Goal: Transaction & Acquisition: Purchase product/service

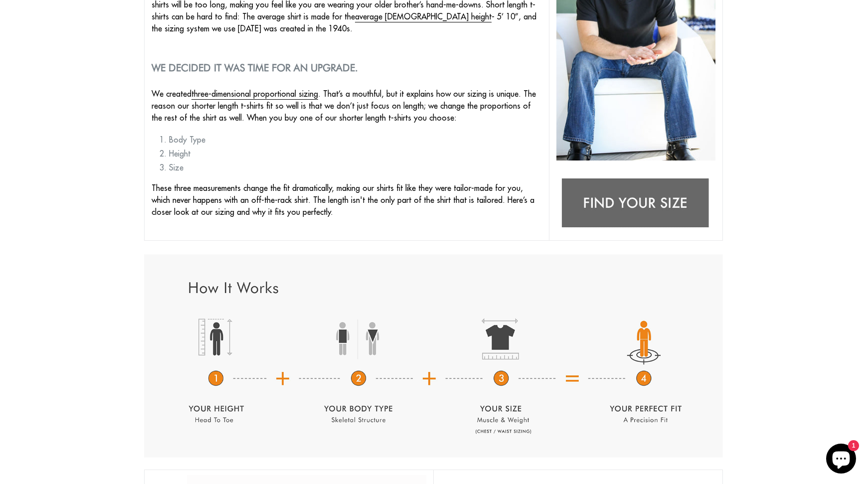
scroll to position [207, 0]
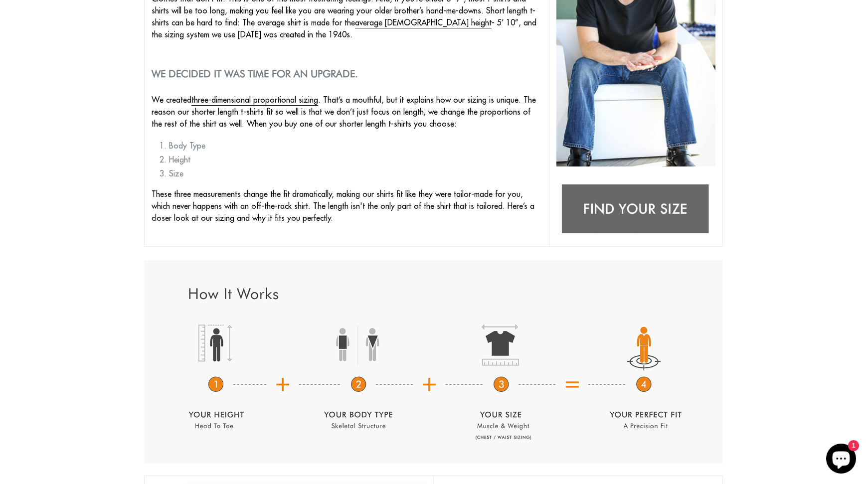
click at [628, 203] on img at bounding box center [636, 210] width 159 height 63
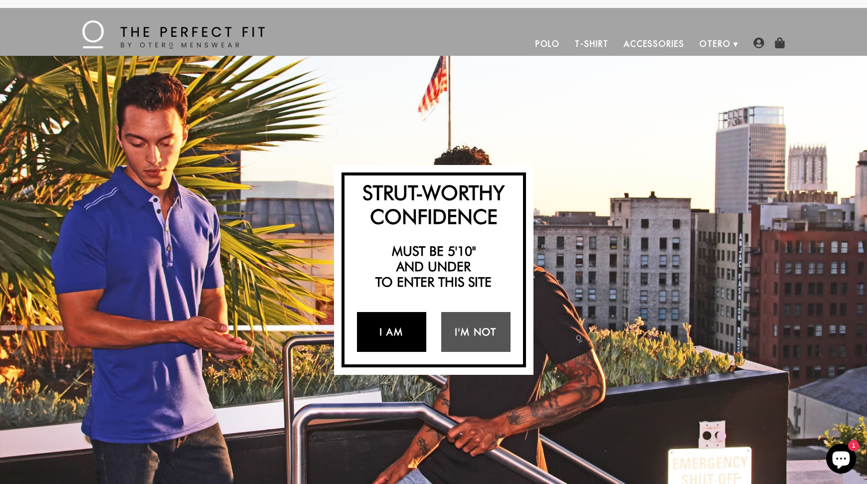
click at [406, 336] on link "I Am" at bounding box center [391, 332] width 69 height 40
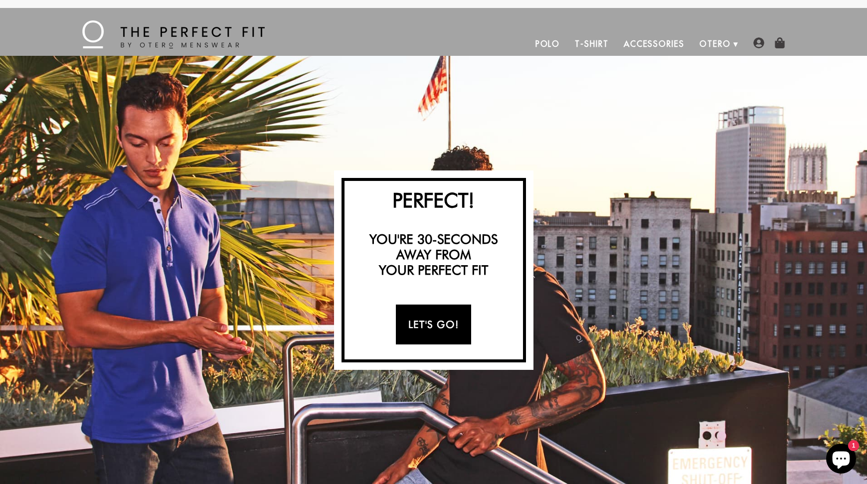
click at [437, 327] on link "Let's Go!" at bounding box center [433, 325] width 75 height 40
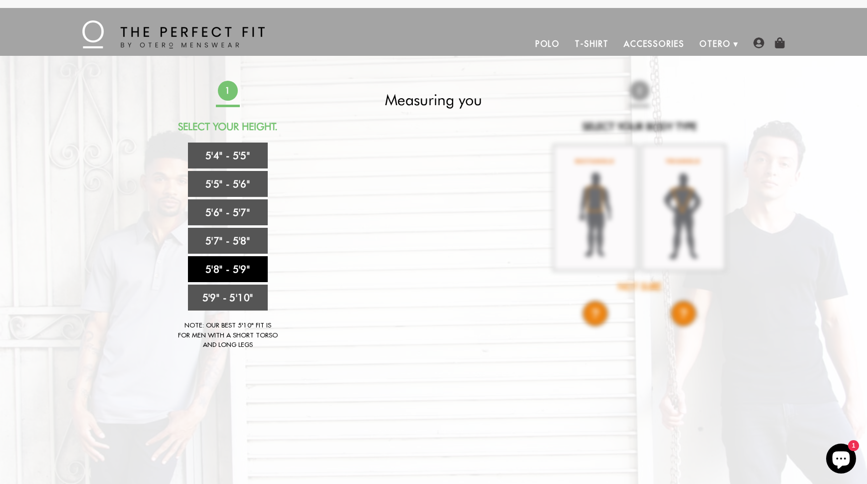
click at [228, 267] on link "5'8" - 5'9"" at bounding box center [228, 269] width 80 height 26
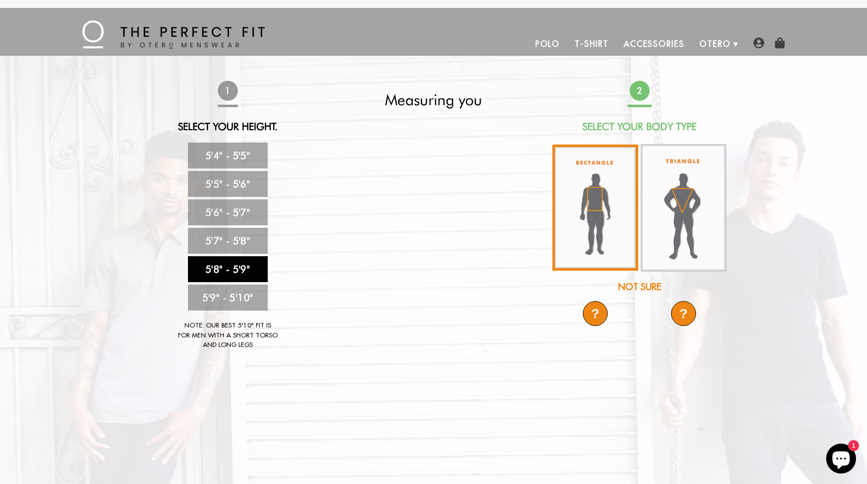
click at [586, 200] on img at bounding box center [596, 208] width 86 height 126
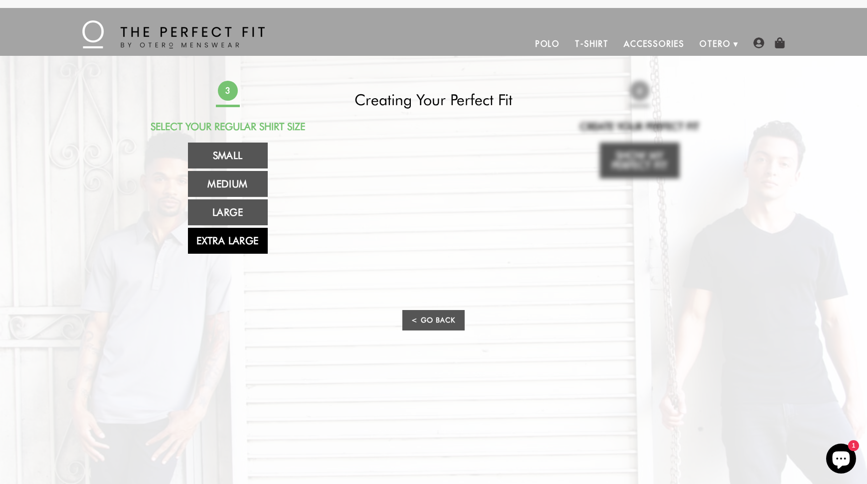
click at [258, 247] on link "Extra Large" at bounding box center [228, 241] width 80 height 26
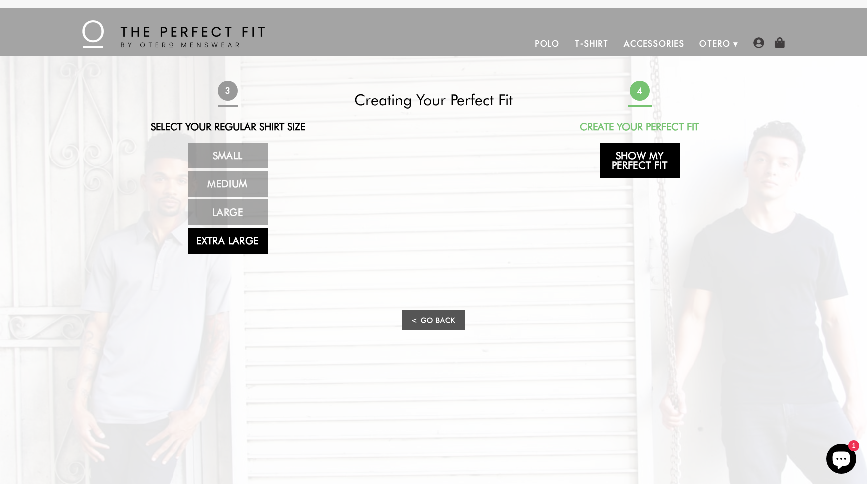
click at [619, 160] on link "Show My Perfect Fit" at bounding box center [640, 161] width 80 height 36
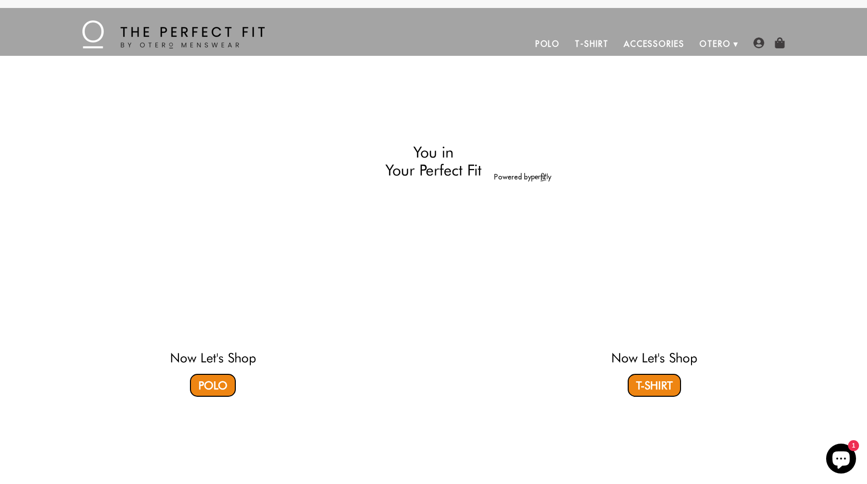
select select "58-59"
select select "XL"
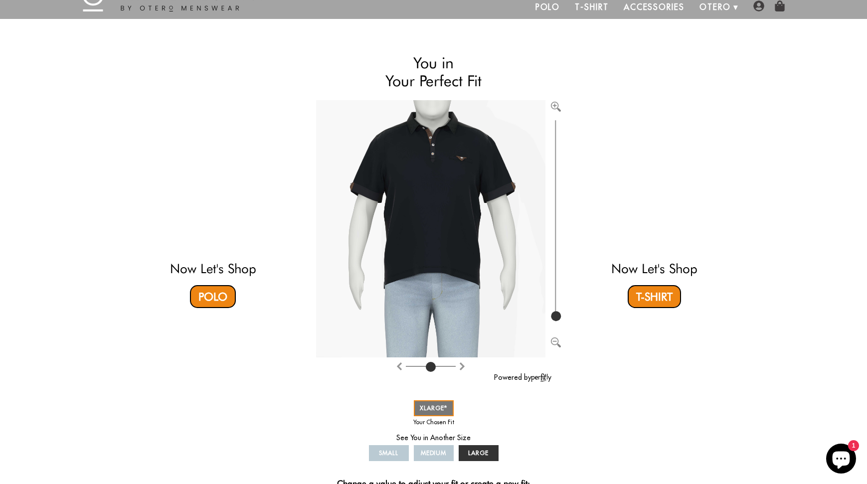
scroll to position [21, 0]
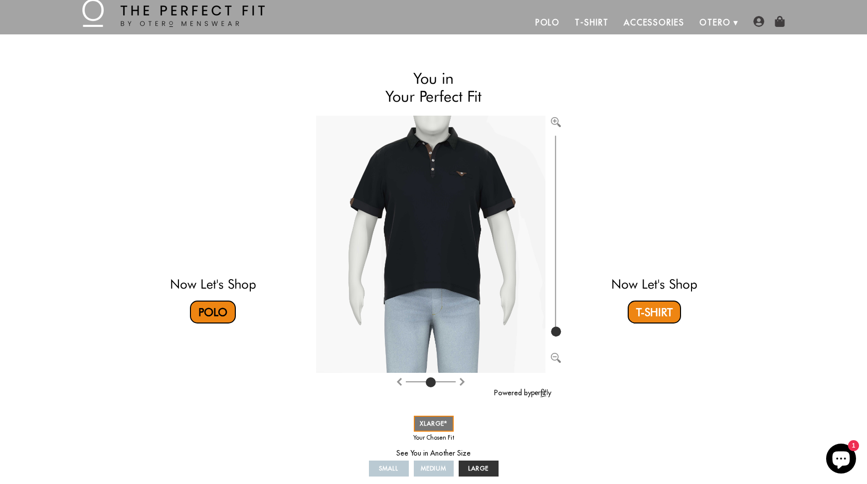
click at [218, 308] on link "Polo" at bounding box center [213, 312] width 46 height 23
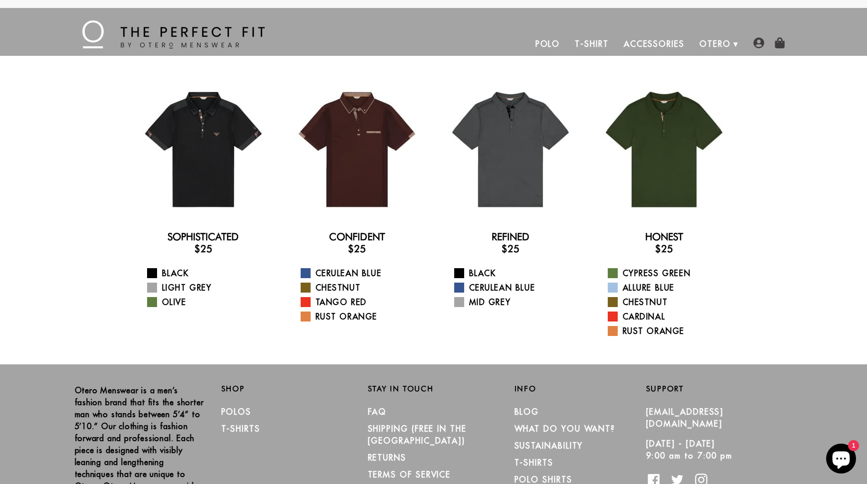
click at [588, 46] on link "T-Shirt" at bounding box center [591, 44] width 48 height 24
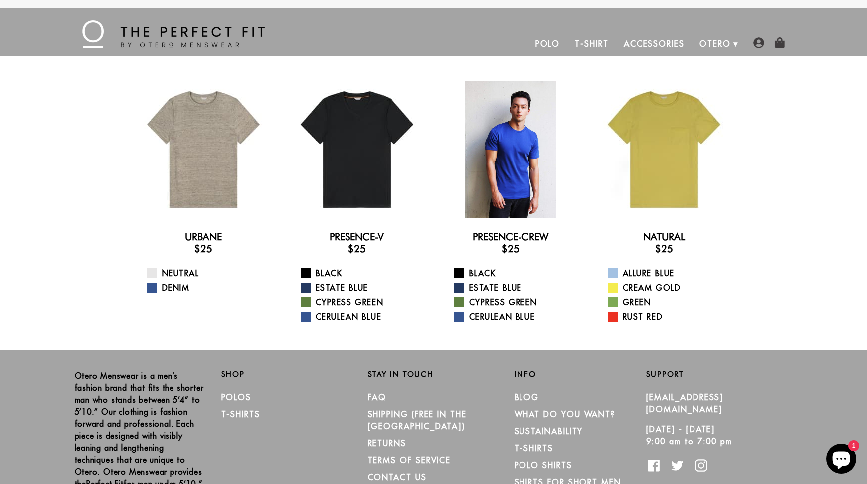
click at [523, 179] on div at bounding box center [511, 150] width 138 height 138
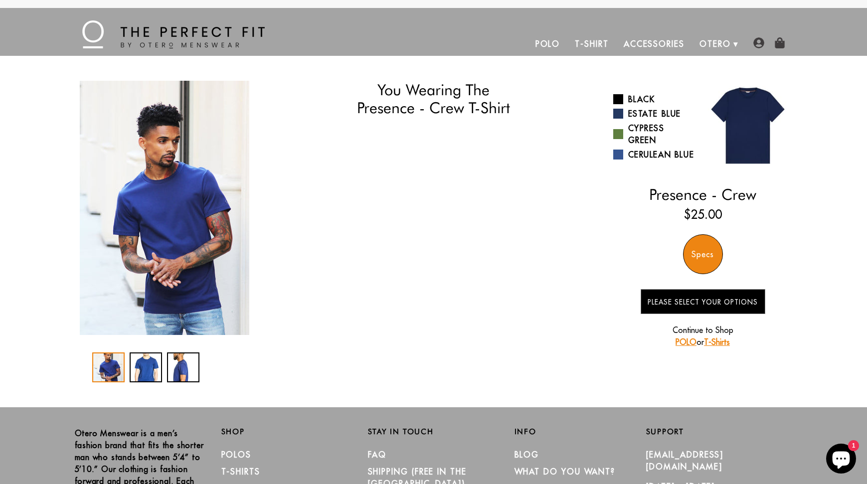
select select "58-59"
select select "XL"
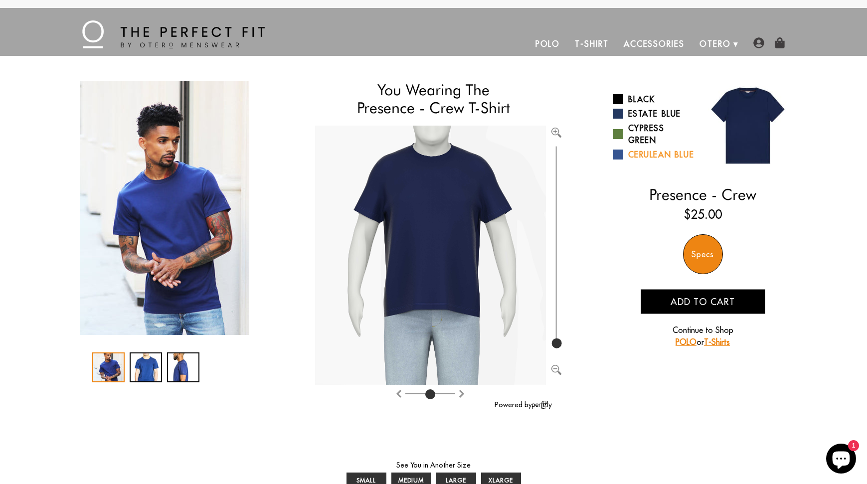
click at [618, 160] on span at bounding box center [618, 155] width 10 height 10
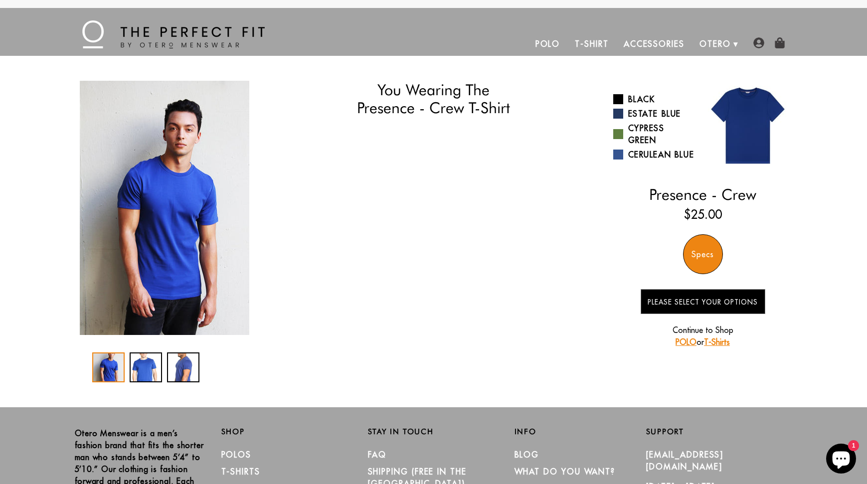
select select "58-59"
select select "XL"
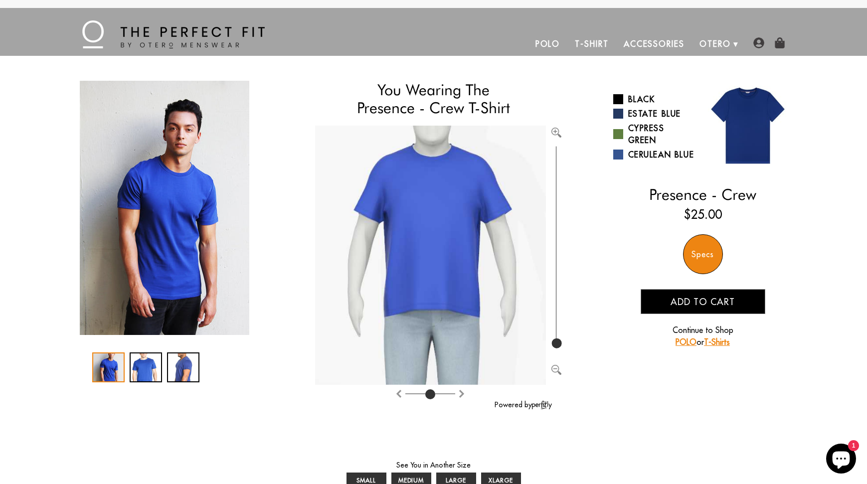
click at [673, 308] on span "Add to cart" at bounding box center [703, 301] width 64 height 11
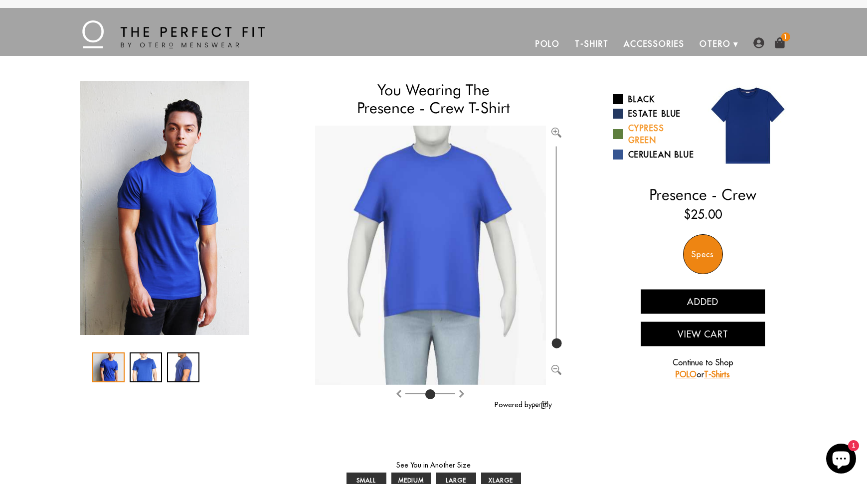
click at [618, 135] on span at bounding box center [618, 134] width 10 height 10
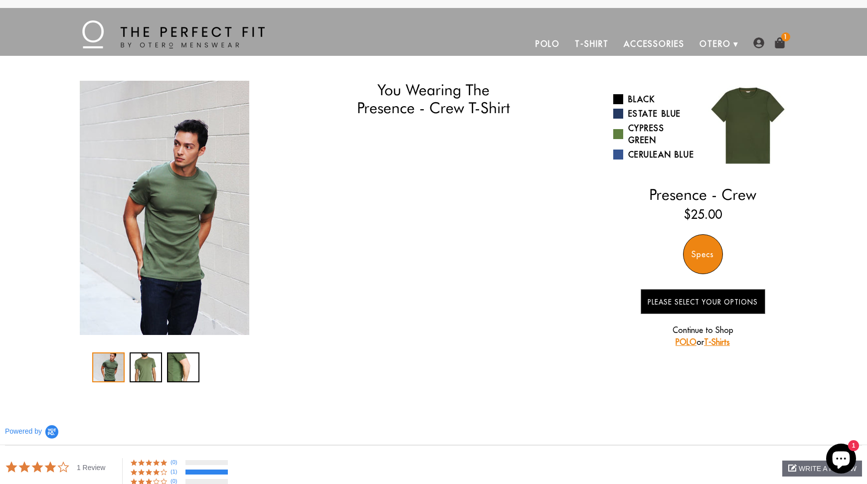
select select "58-59"
select select "XL"
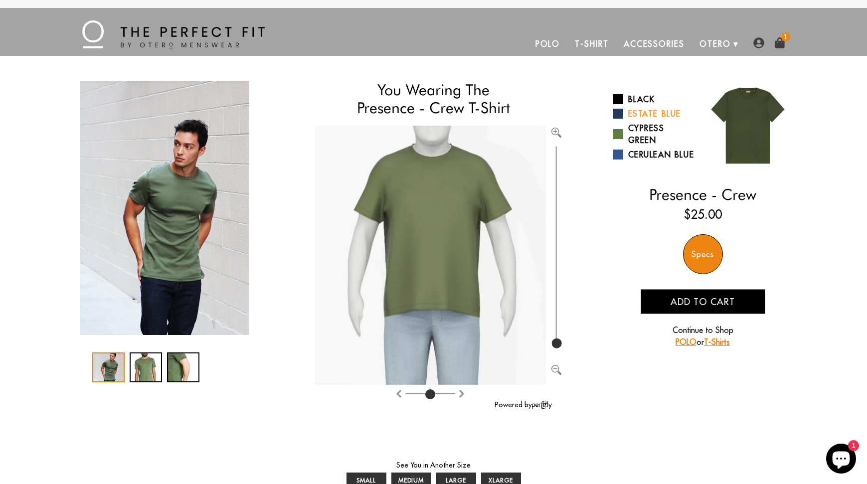
click at [621, 110] on span at bounding box center [618, 114] width 10 height 10
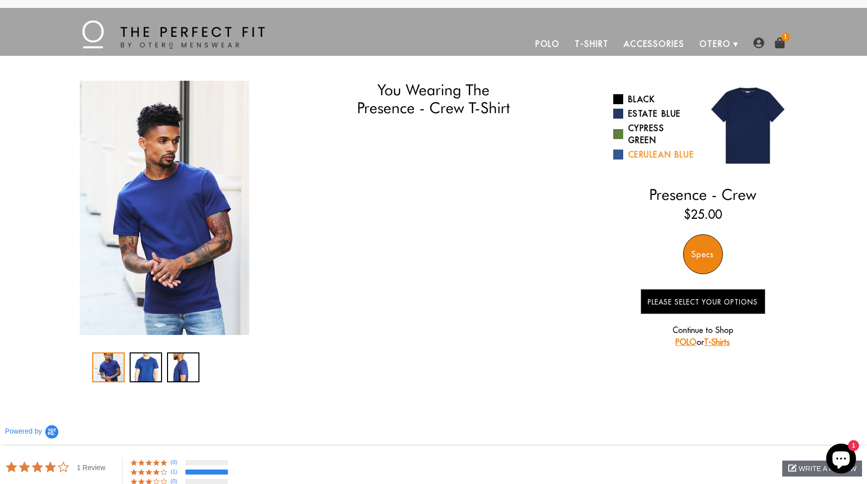
select select "58-59"
select select "XL"
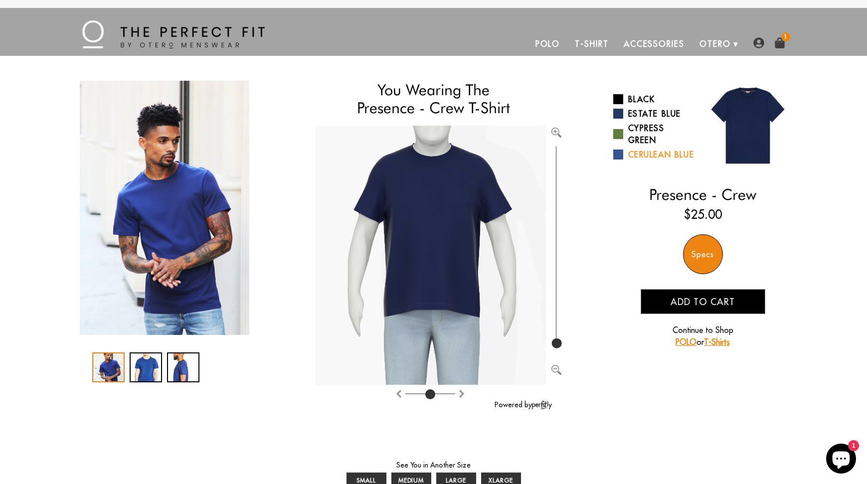
click at [617, 159] on span at bounding box center [618, 155] width 10 height 10
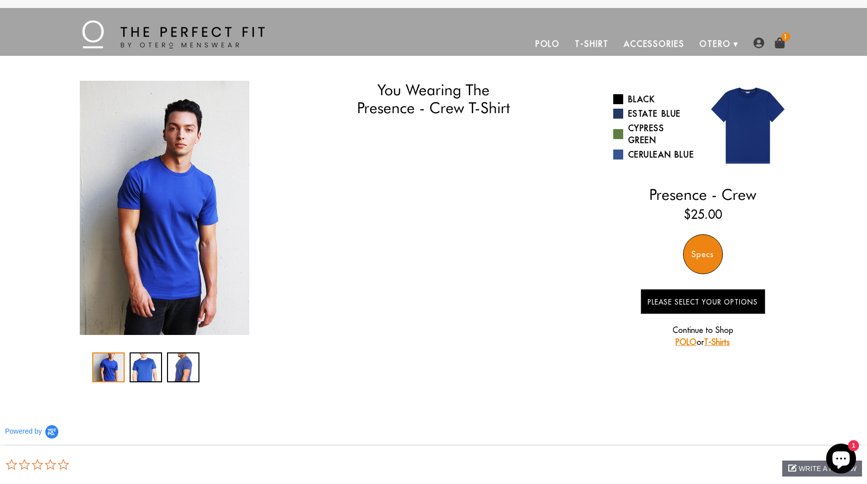
select select "58-59"
select select "XL"
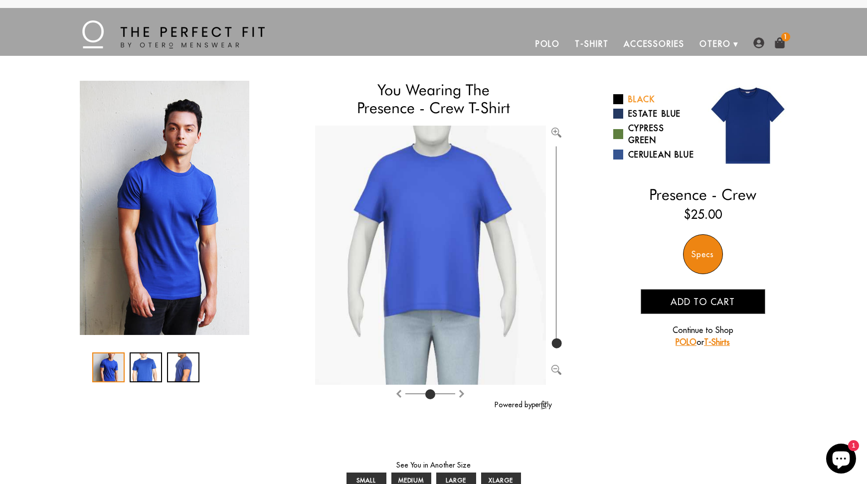
click at [620, 95] on span at bounding box center [618, 99] width 10 height 10
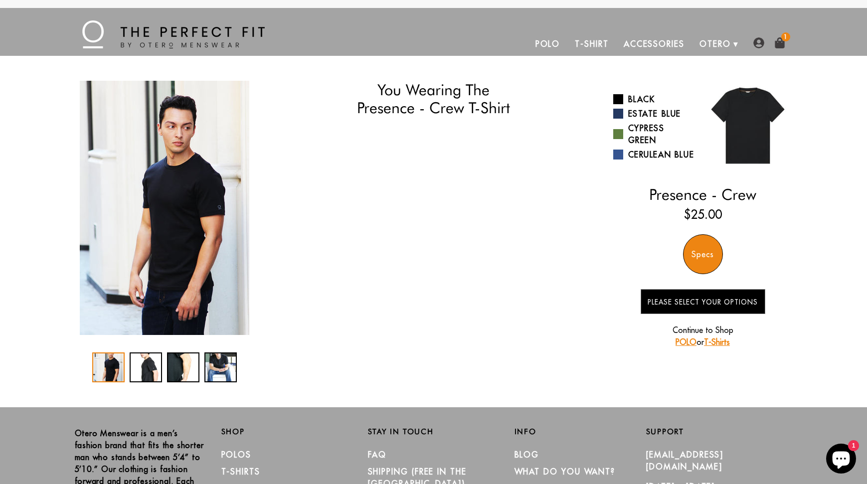
select select "58-59"
select select "XL"
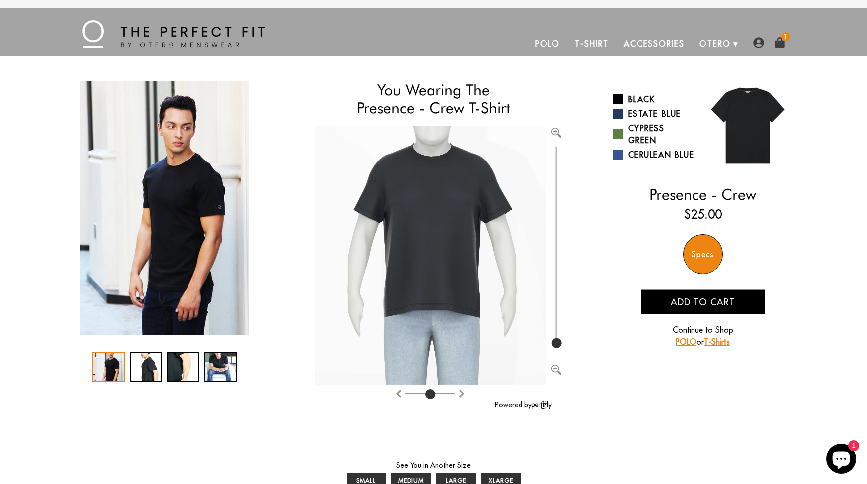
click at [682, 298] on button "Add to cart" at bounding box center [703, 301] width 125 height 25
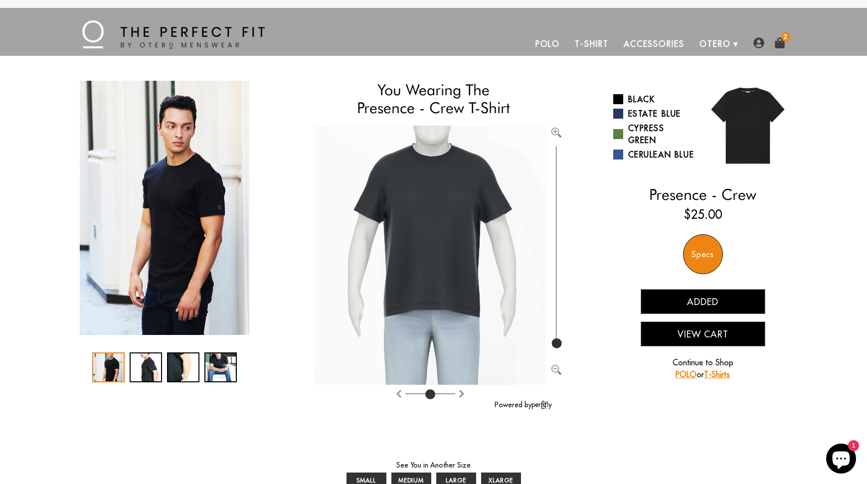
click at [585, 45] on link "T-Shirt" at bounding box center [591, 44] width 48 height 24
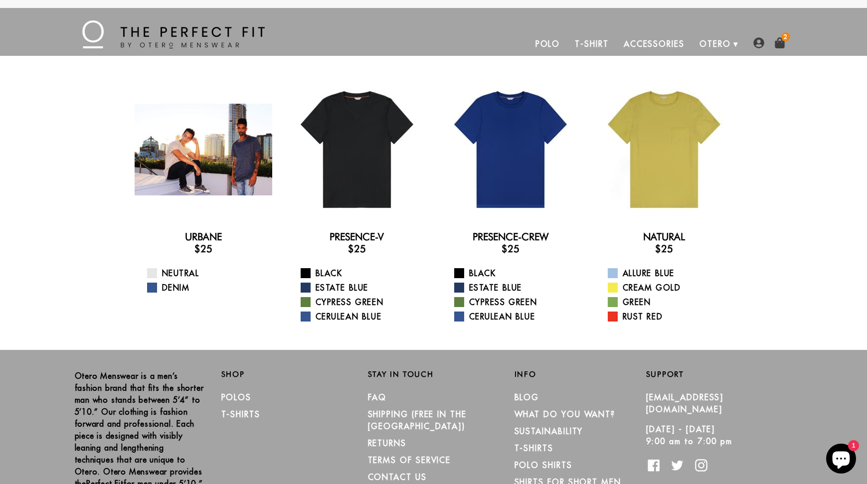
click at [211, 189] on div at bounding box center [204, 150] width 138 height 138
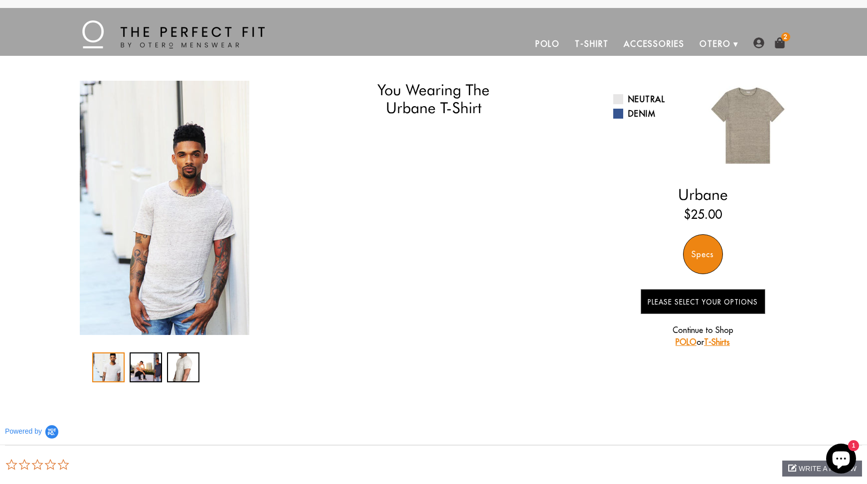
select select "58-59"
select select "XL"
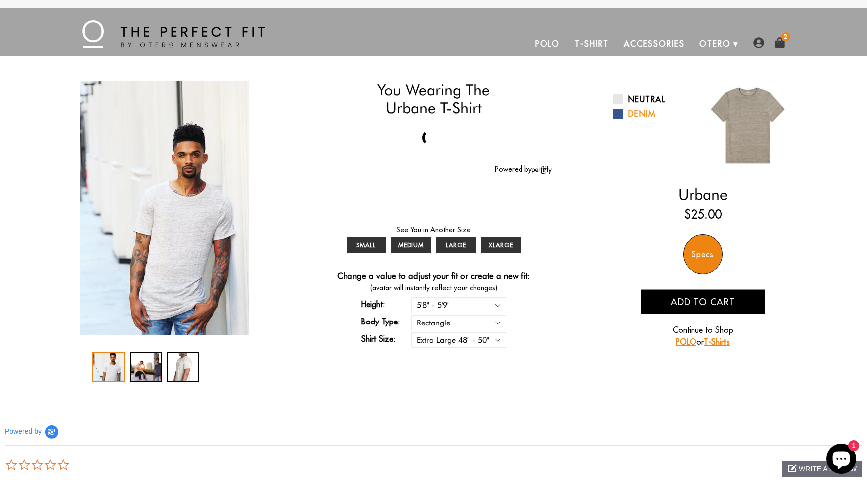
click at [616, 117] on span at bounding box center [618, 114] width 10 height 10
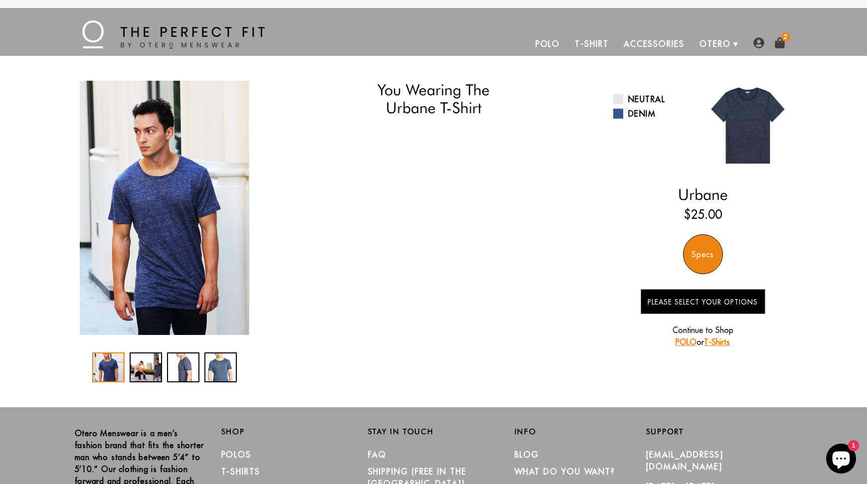
select select "58-59"
select select "XL"
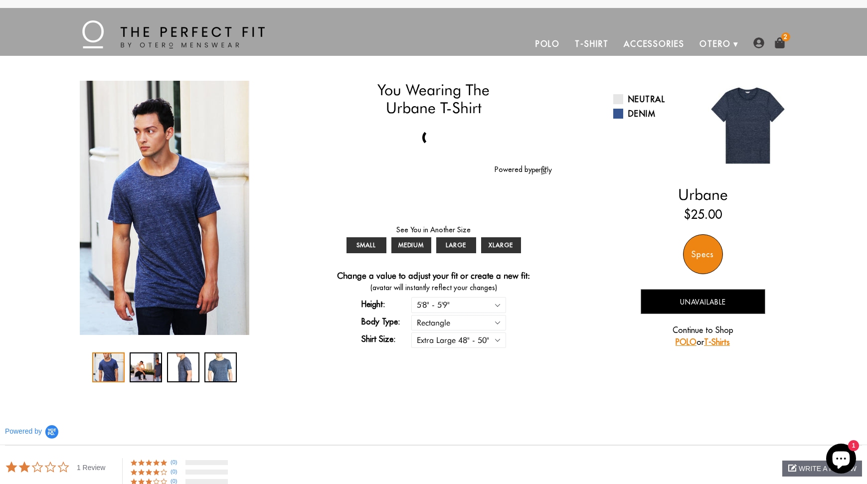
click at [781, 39] on img at bounding box center [779, 42] width 11 height 11
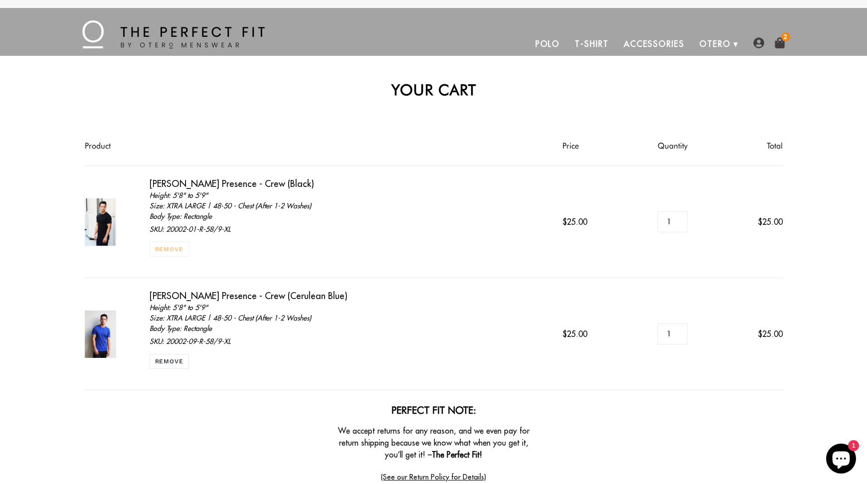
click at [179, 249] on link "Remove" at bounding box center [170, 249] width 40 height 15
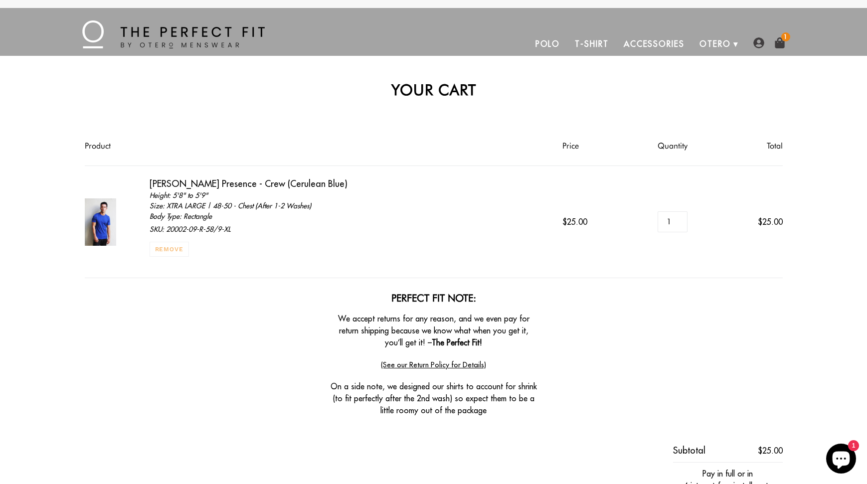
click at [179, 249] on link "Remove" at bounding box center [170, 249] width 40 height 15
